Goal: Find specific page/section: Locate a particular part of the current website

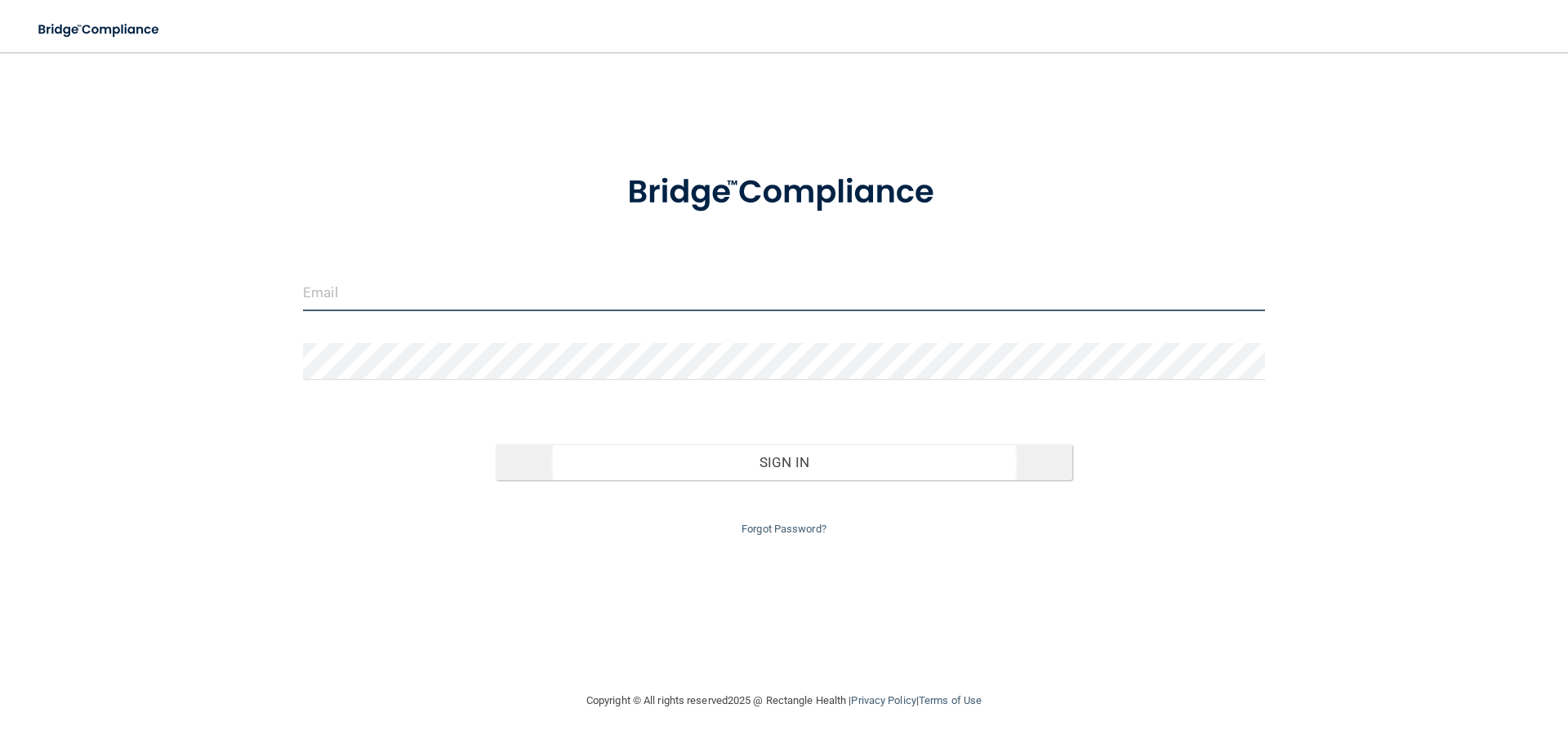
type input "[EMAIL_ADDRESS][DOMAIN_NAME]"
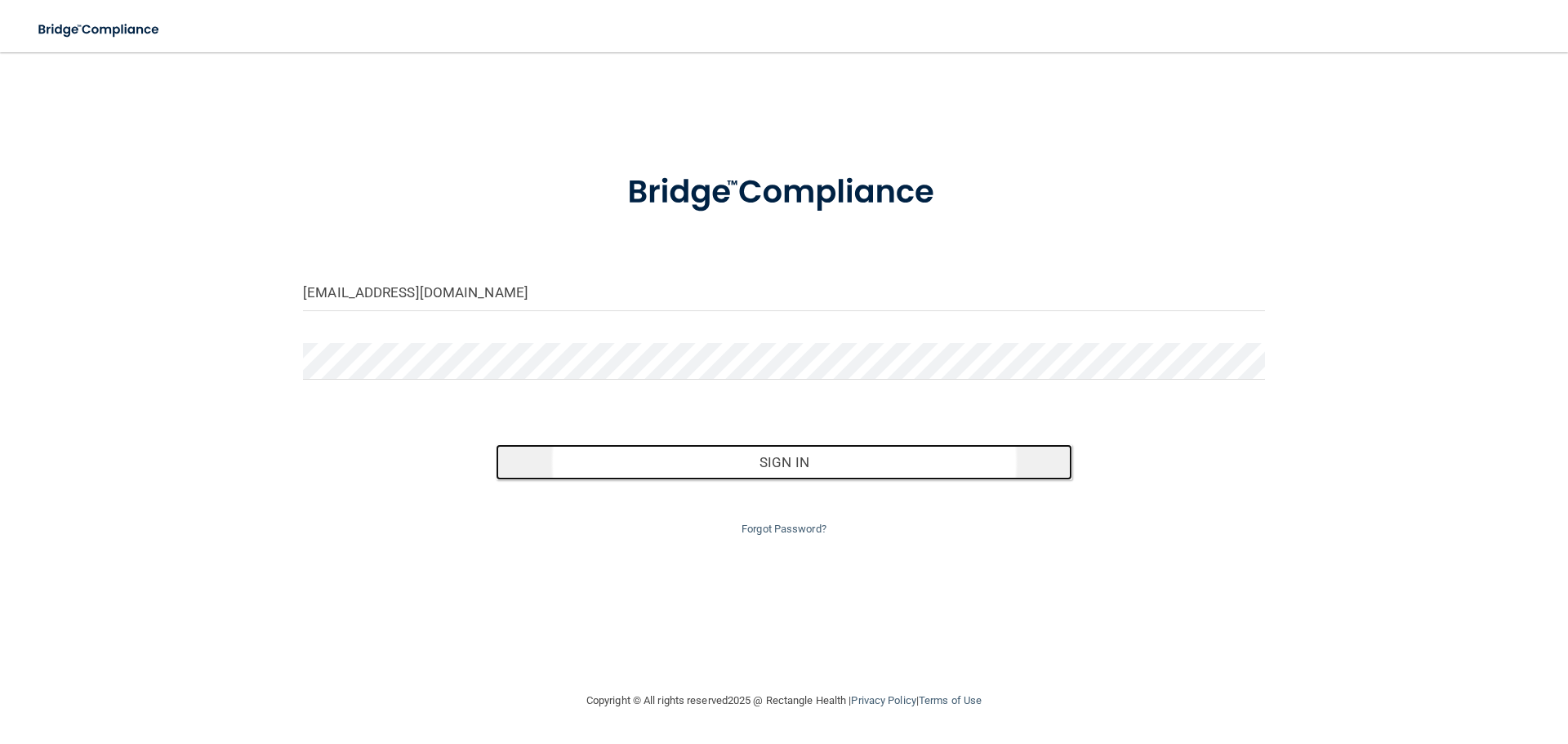
click at [784, 462] on button "Sign In" at bounding box center [785, 463] width 578 height 36
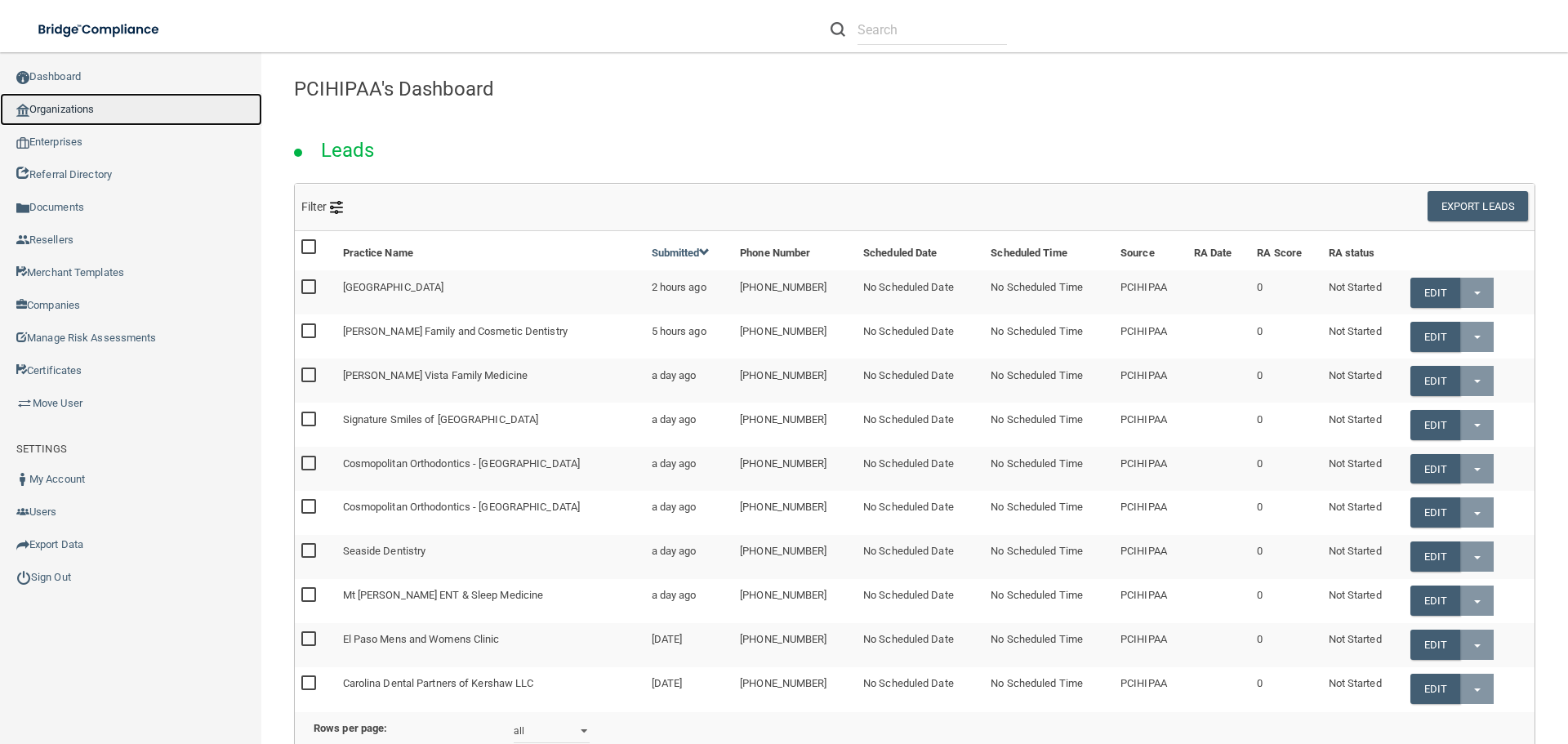
click at [60, 106] on link "Organizations" at bounding box center [131, 109] width 262 height 32
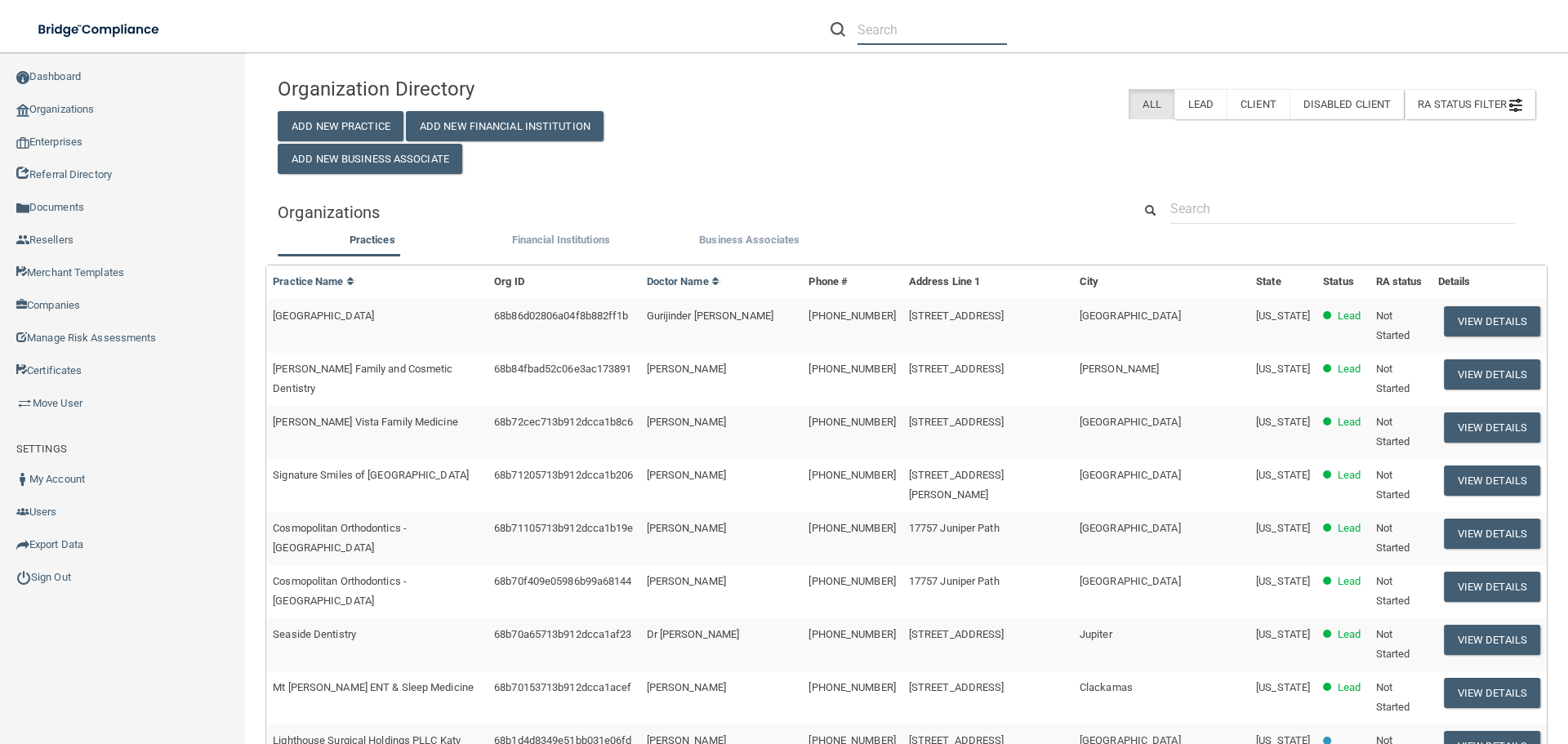
click at [890, 28] on input "text" at bounding box center [931, 29] width 149 height 30
paste input "[GEOGRAPHIC_DATA]"
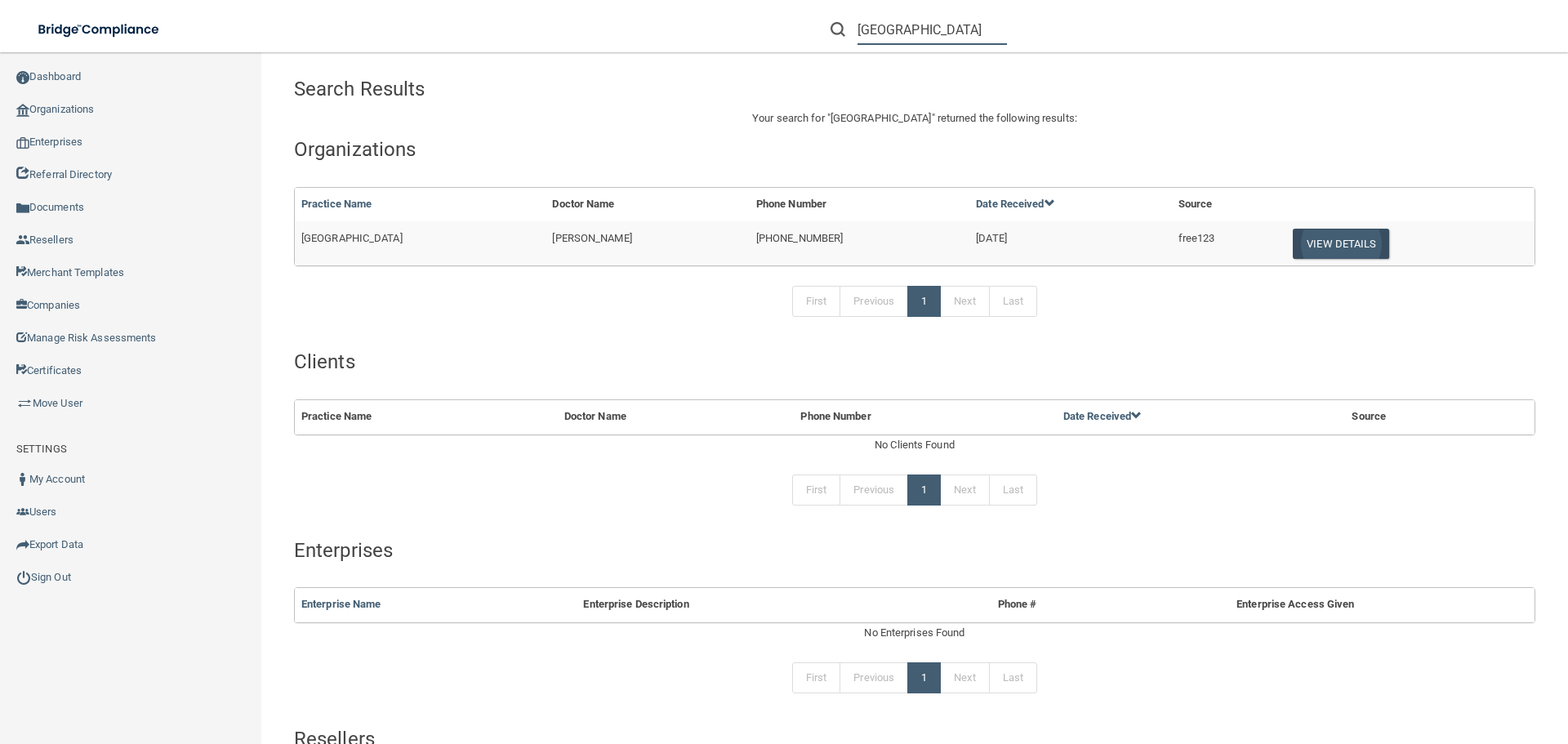
type input "[GEOGRAPHIC_DATA]"
click at [1339, 243] on button "View Details" at bounding box center [1341, 244] width 96 height 30
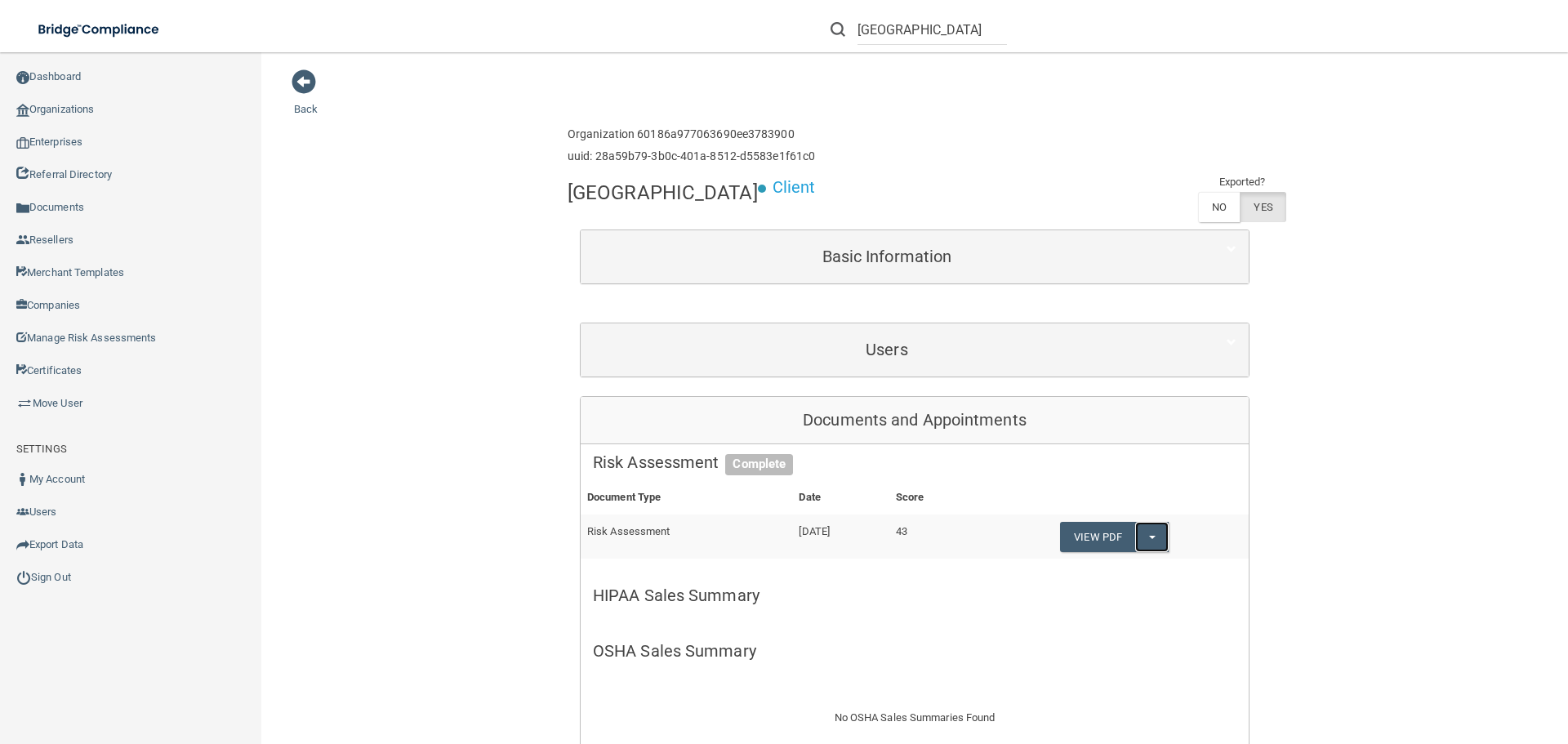
click at [1156, 537] on span "button" at bounding box center [1152, 537] width 7 height 3
click at [1100, 532] on link "View PDF" at bounding box center [1098, 537] width 75 height 30
